Goal: Task Accomplishment & Management: Use online tool/utility

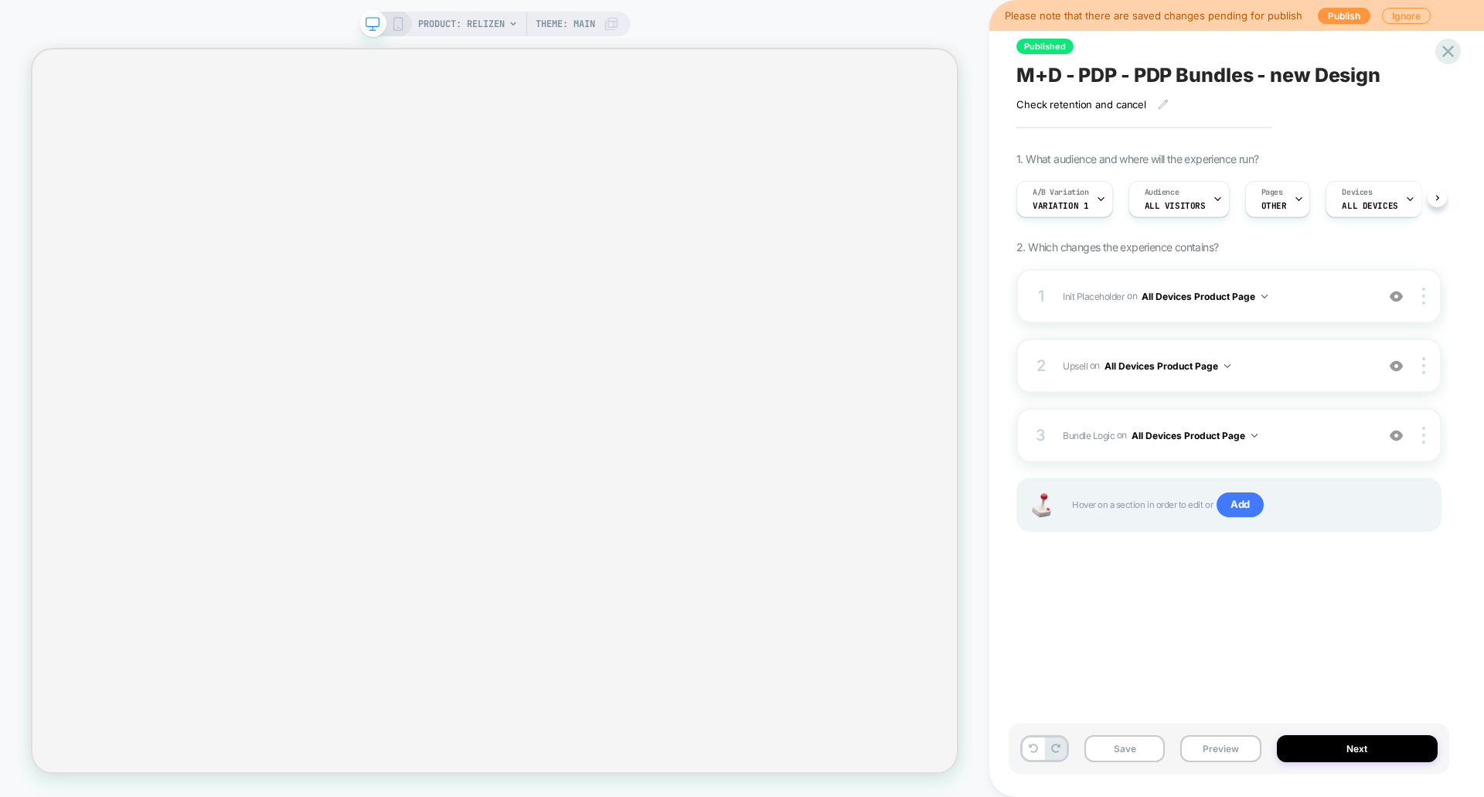
scroll to position [0, 1]
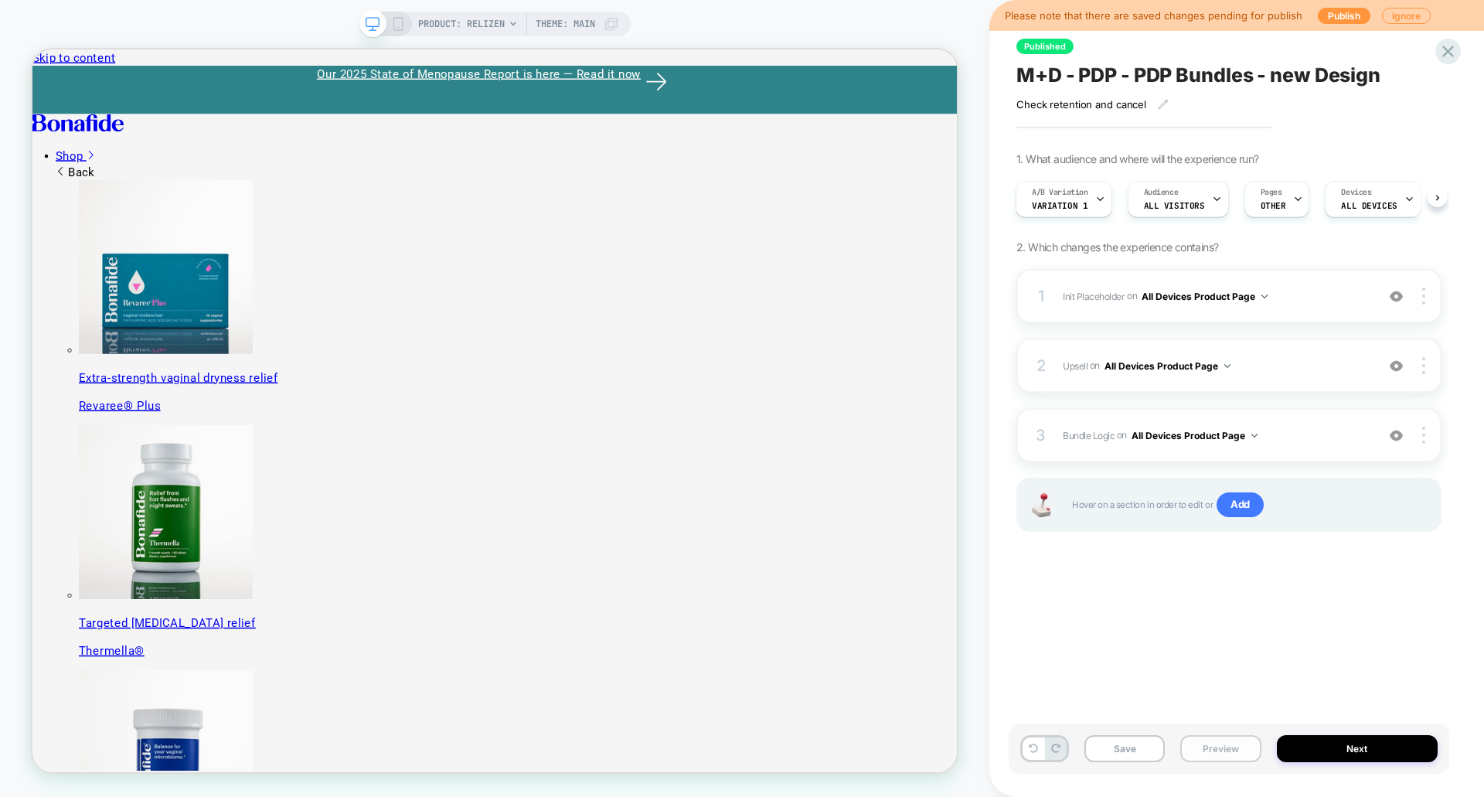
click at [0, 0] on button "Preview" at bounding box center [0, 0] width 0 height 0
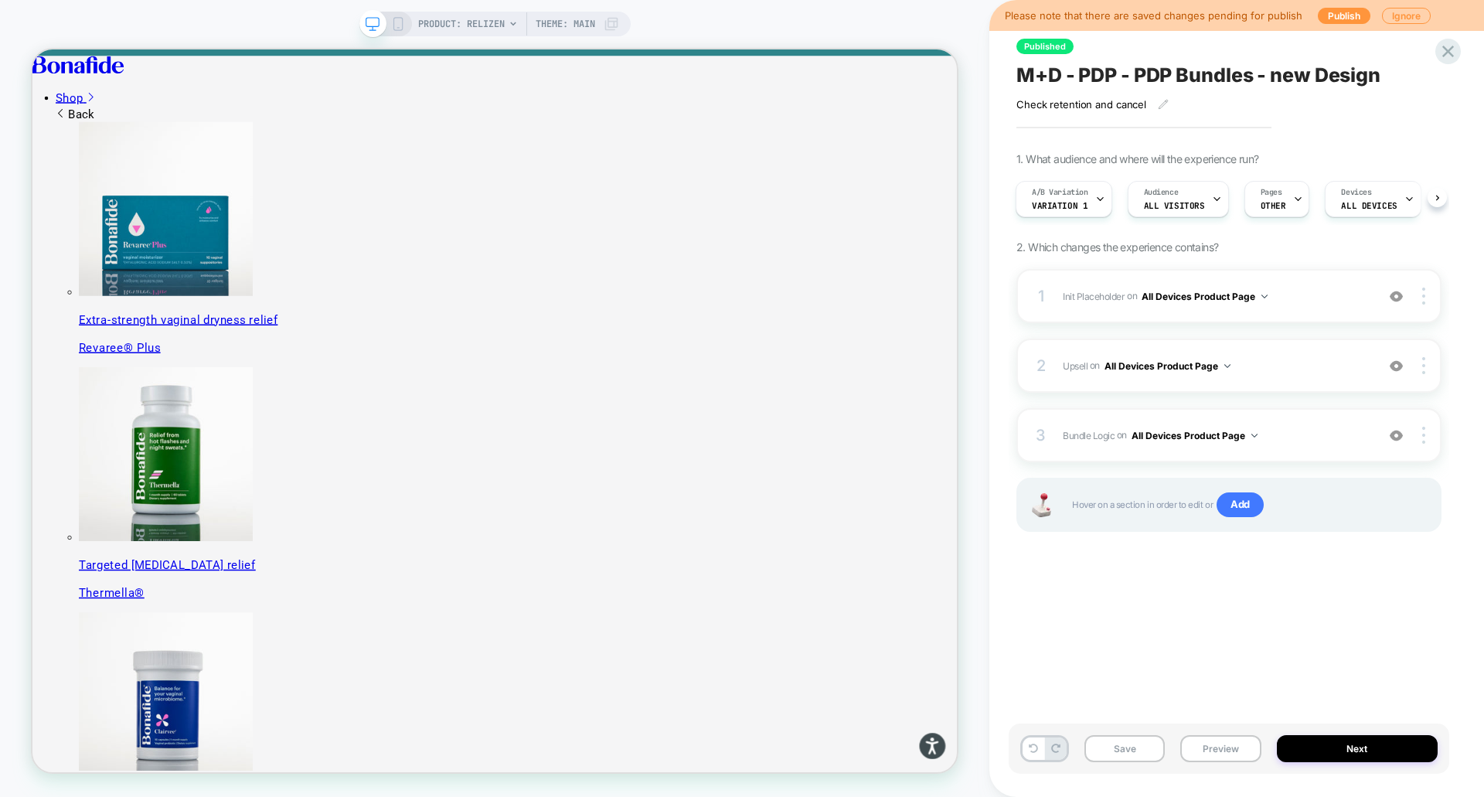
scroll to position [0, 0]
click at [1330, 19] on button "Publish" at bounding box center [1344, 16] width 53 height 16
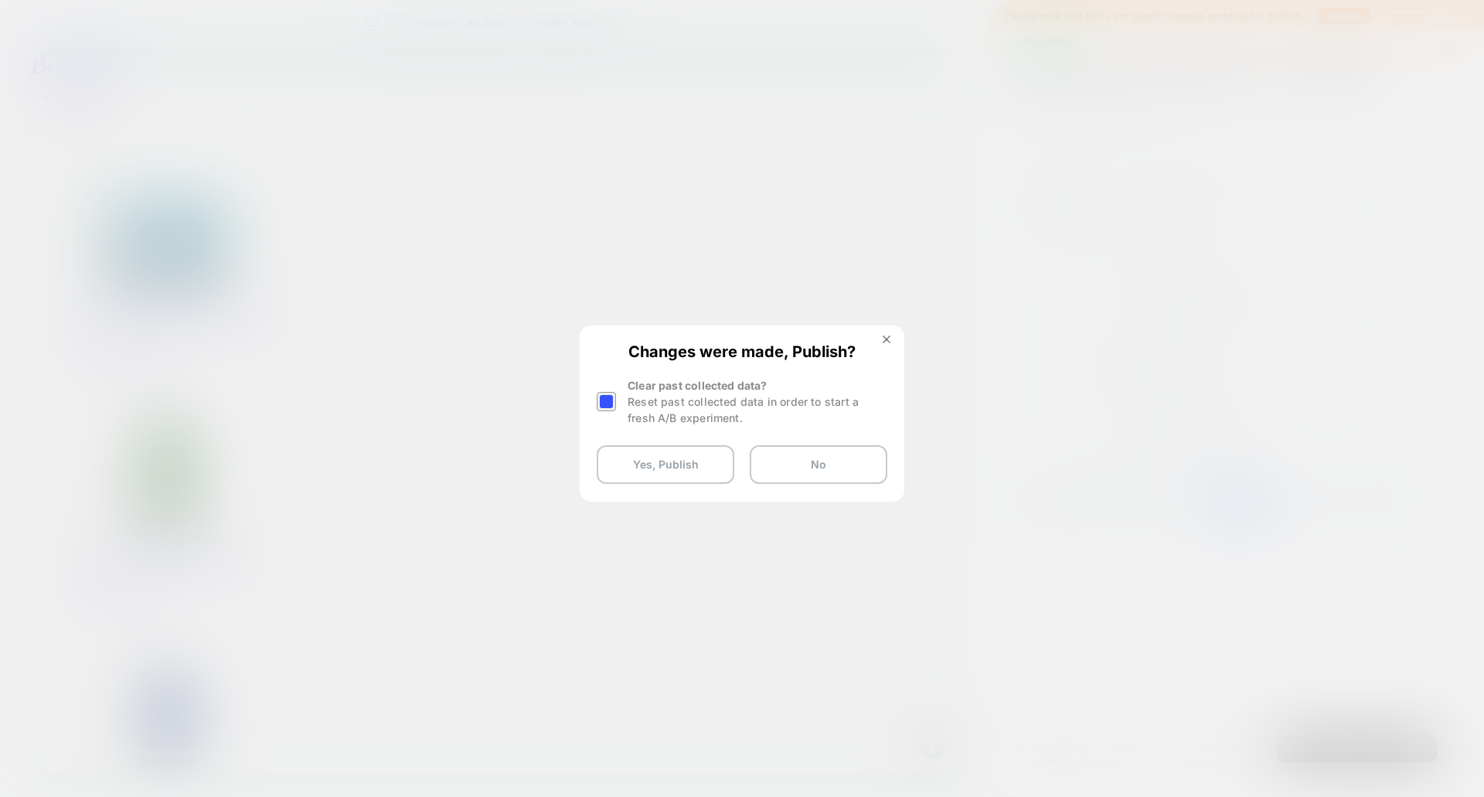
click at [608, 404] on div at bounding box center [606, 401] width 19 height 19
click at [0, 0] on button "Yes, Publish" at bounding box center [0, 0] width 0 height 0
